Goal: Information Seeking & Learning: Learn about a topic

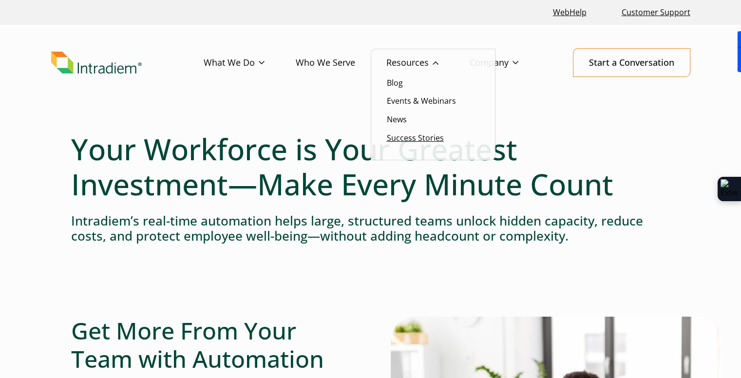
click at [413, 134] on link "Success Stories" at bounding box center [415, 138] width 57 height 11
click at [414, 134] on link "Success Stories" at bounding box center [415, 138] width 57 height 11
